Goal: Check status: Check status

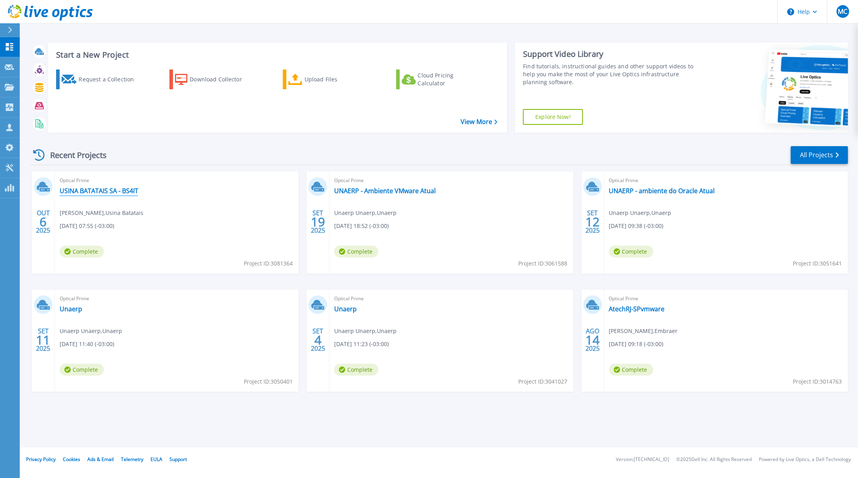
click at [136, 189] on link "USINA BATATAIS SA - BS4IT" at bounding box center [99, 191] width 79 height 8
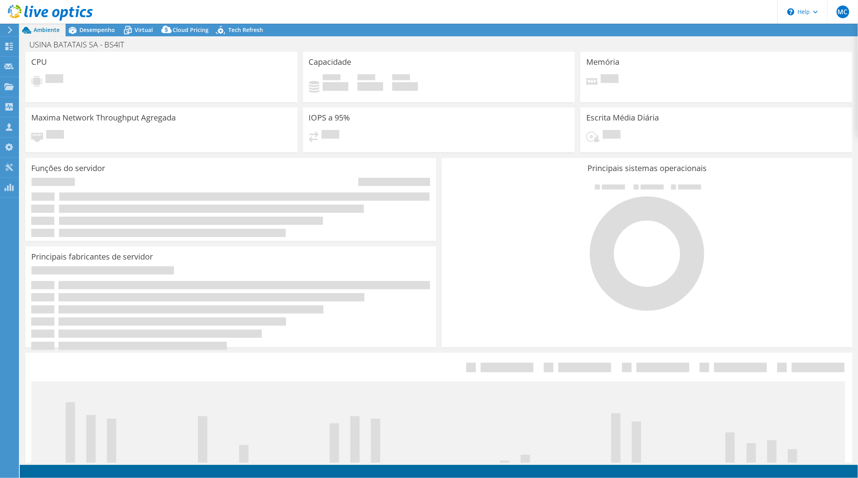
select select "USD"
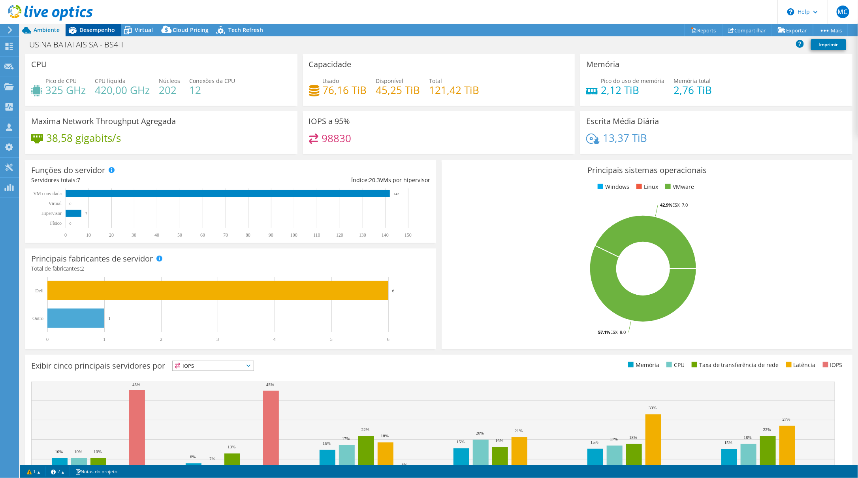
click at [107, 28] on span "Desempenho" at bounding box center [97, 30] width 36 height 8
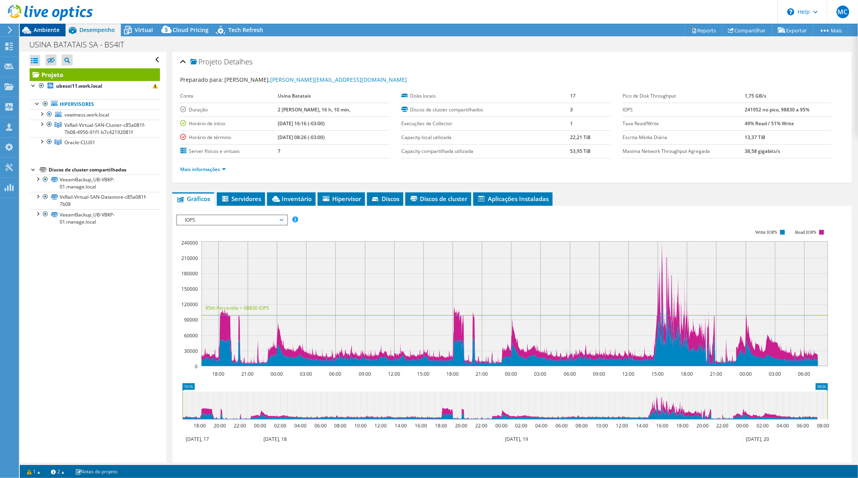
click at [37, 34] on div "Ambiente" at bounding box center [43, 30] width 46 height 13
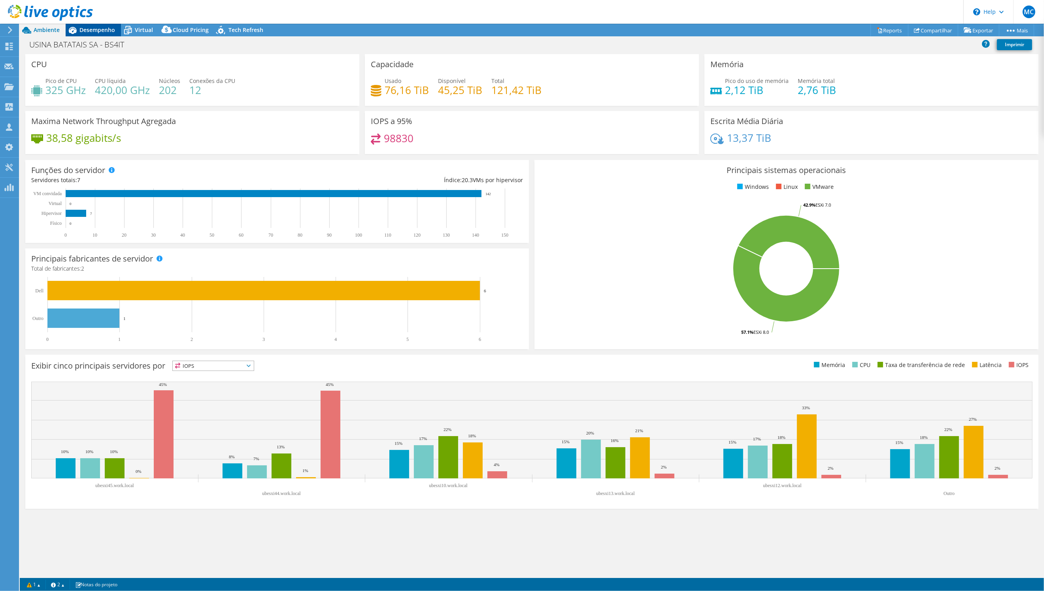
click at [76, 30] on icon at bounding box center [73, 30] width 8 height 7
